Goal: Task Accomplishment & Management: Manage account settings

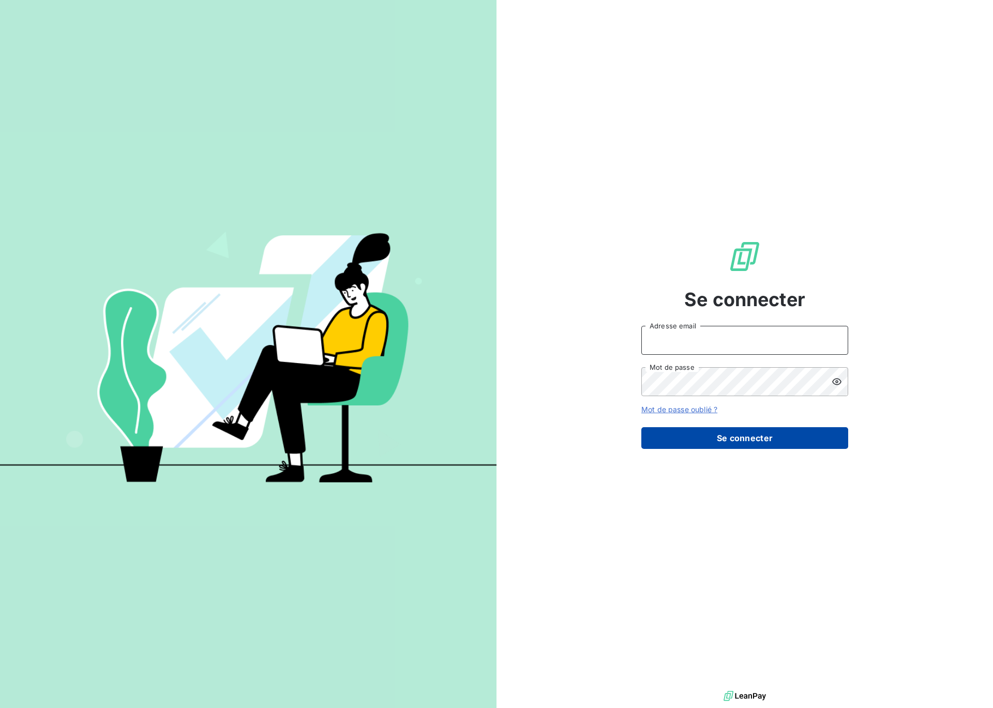
type input "[EMAIL_ADDRESS][DOMAIN_NAME]"
click at [726, 436] on button "Se connecter" at bounding box center [744, 438] width 207 height 22
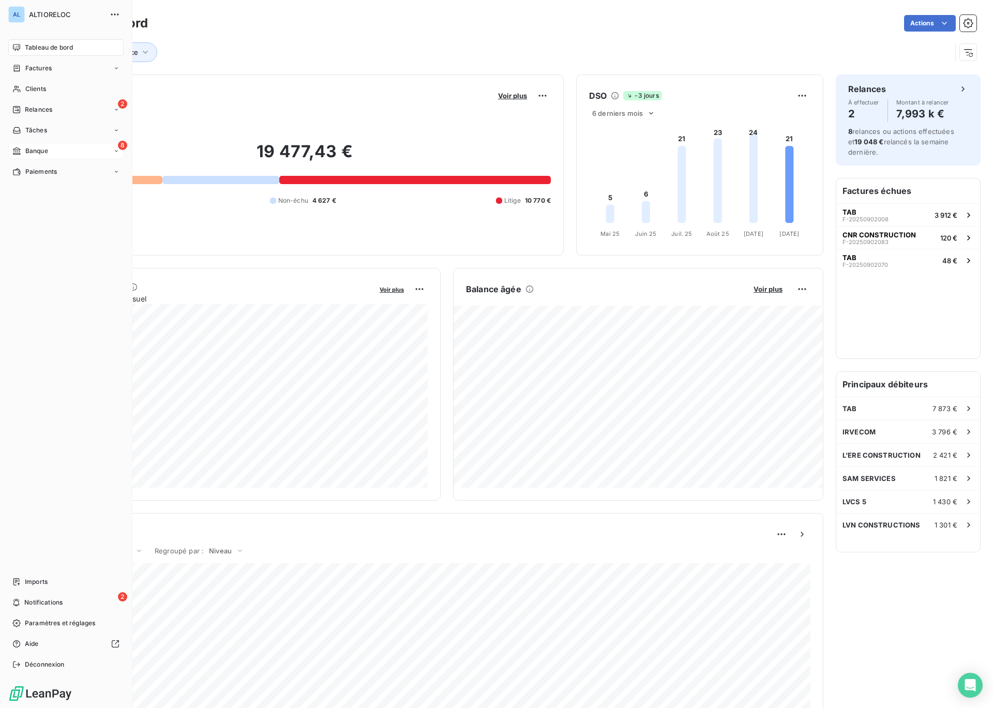
click at [19, 152] on icon at bounding box center [16, 151] width 9 height 8
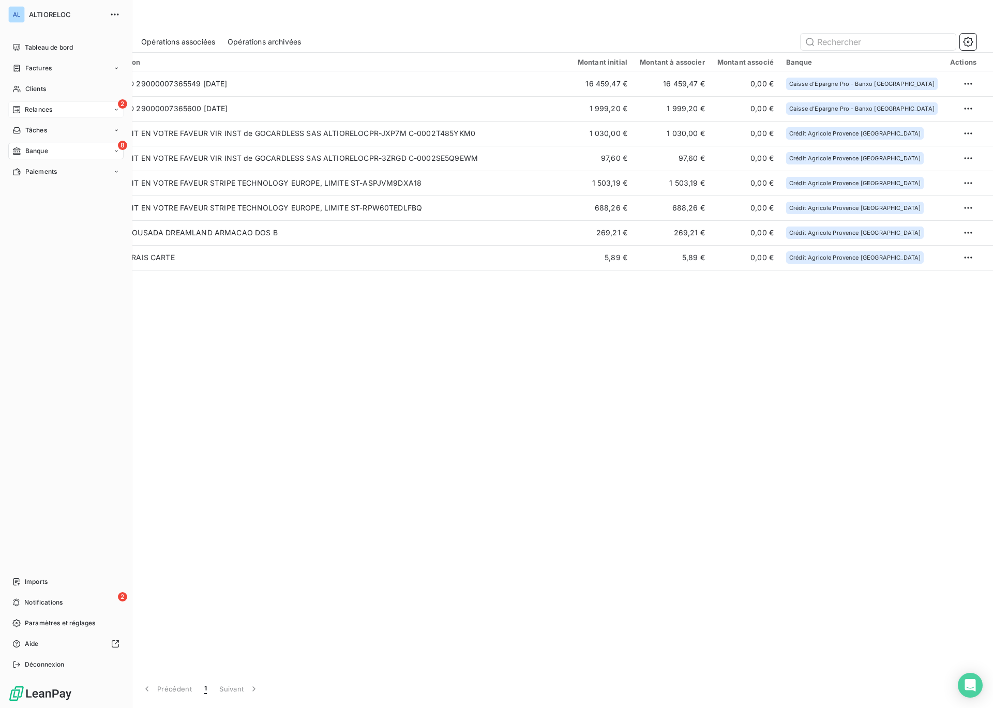
click at [18, 109] on icon at bounding box center [16, 110] width 8 height 8
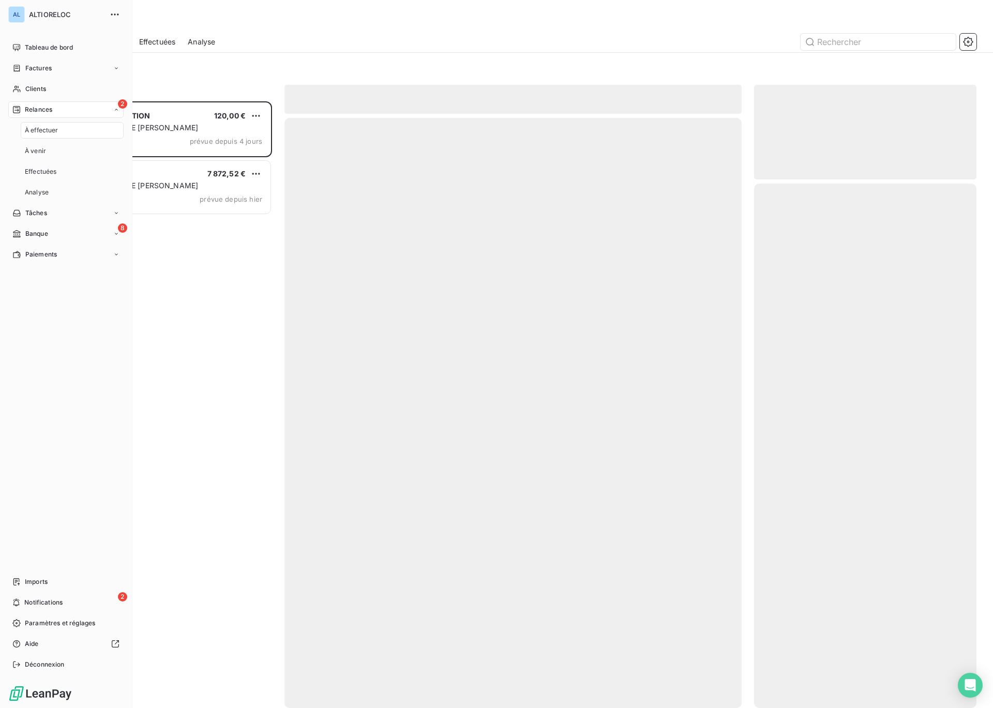
click at [44, 110] on span "Relances" at bounding box center [38, 109] width 27 height 9
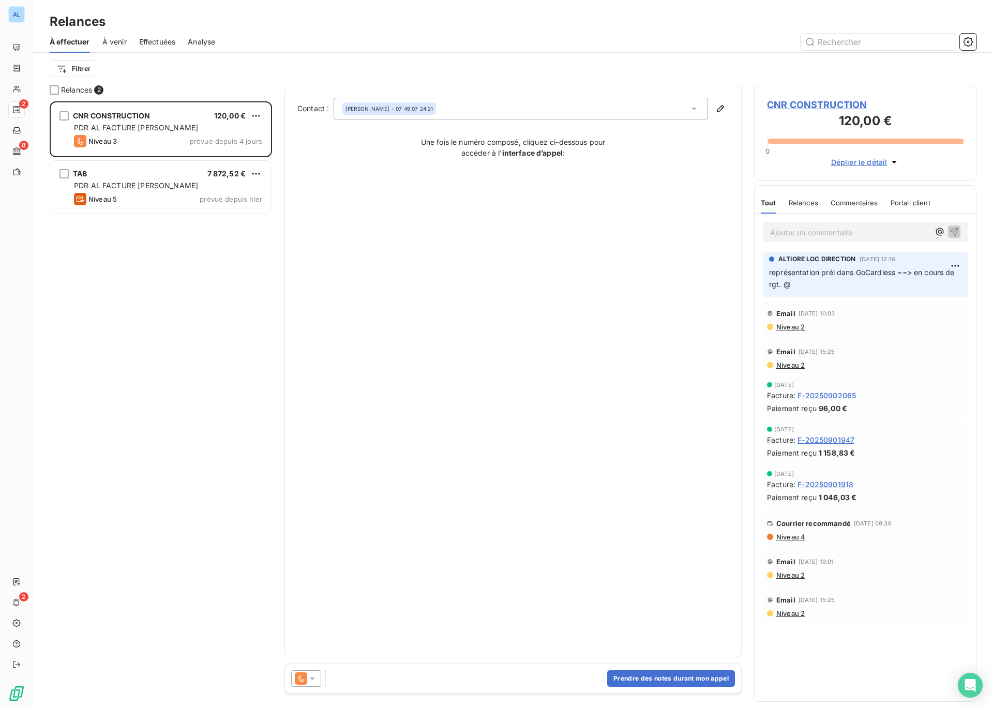
click at [795, 235] on p "Ajouter un commentaire ﻿" at bounding box center [849, 232] width 159 height 13
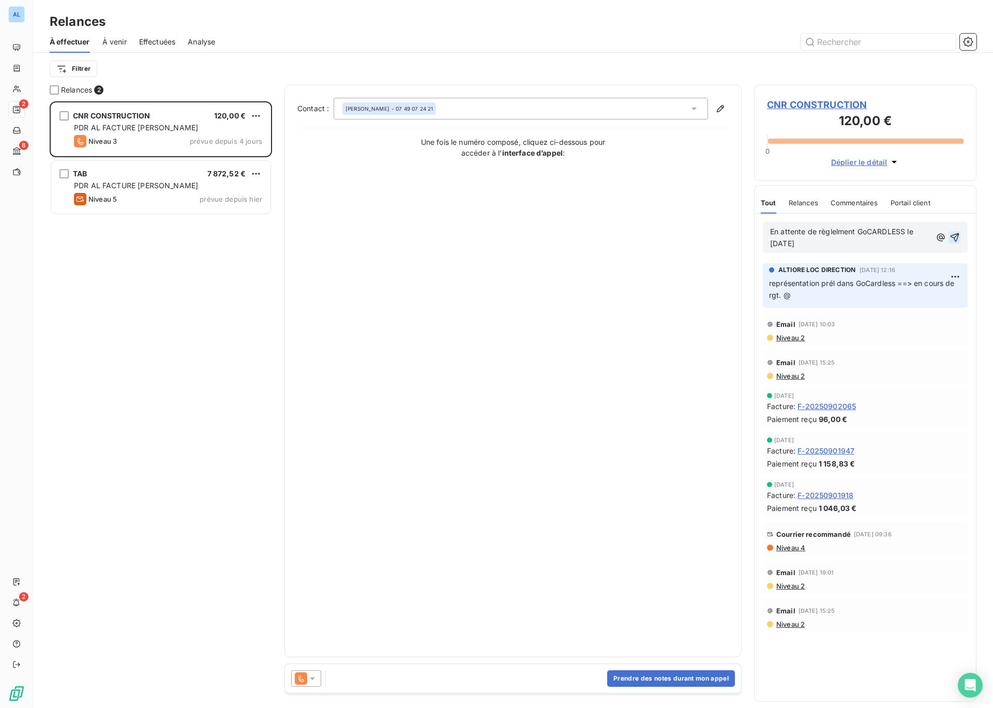
click at [957, 238] on icon "button" at bounding box center [955, 237] width 10 height 10
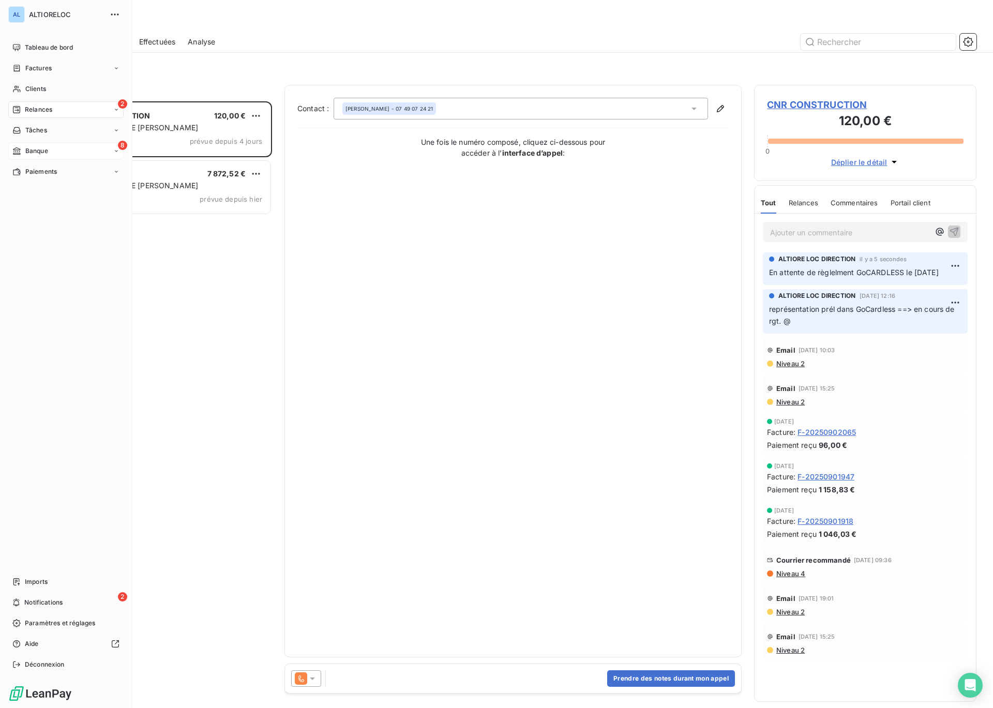
click at [29, 152] on span "Banque" at bounding box center [36, 150] width 23 height 9
